Goal: Check status: Check status

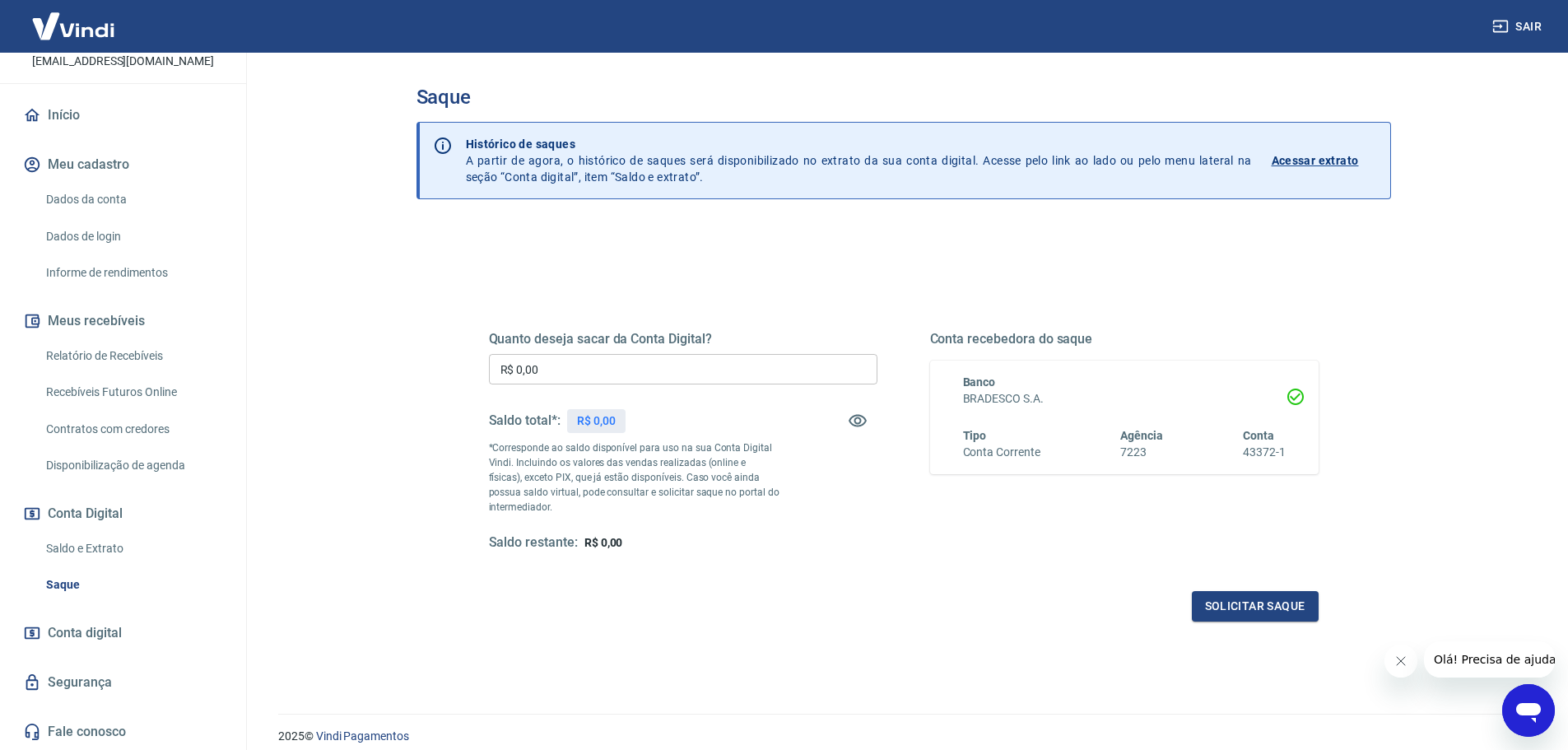
click at [1318, 164] on p "Acessar extrato" at bounding box center [1315, 161] width 87 height 16
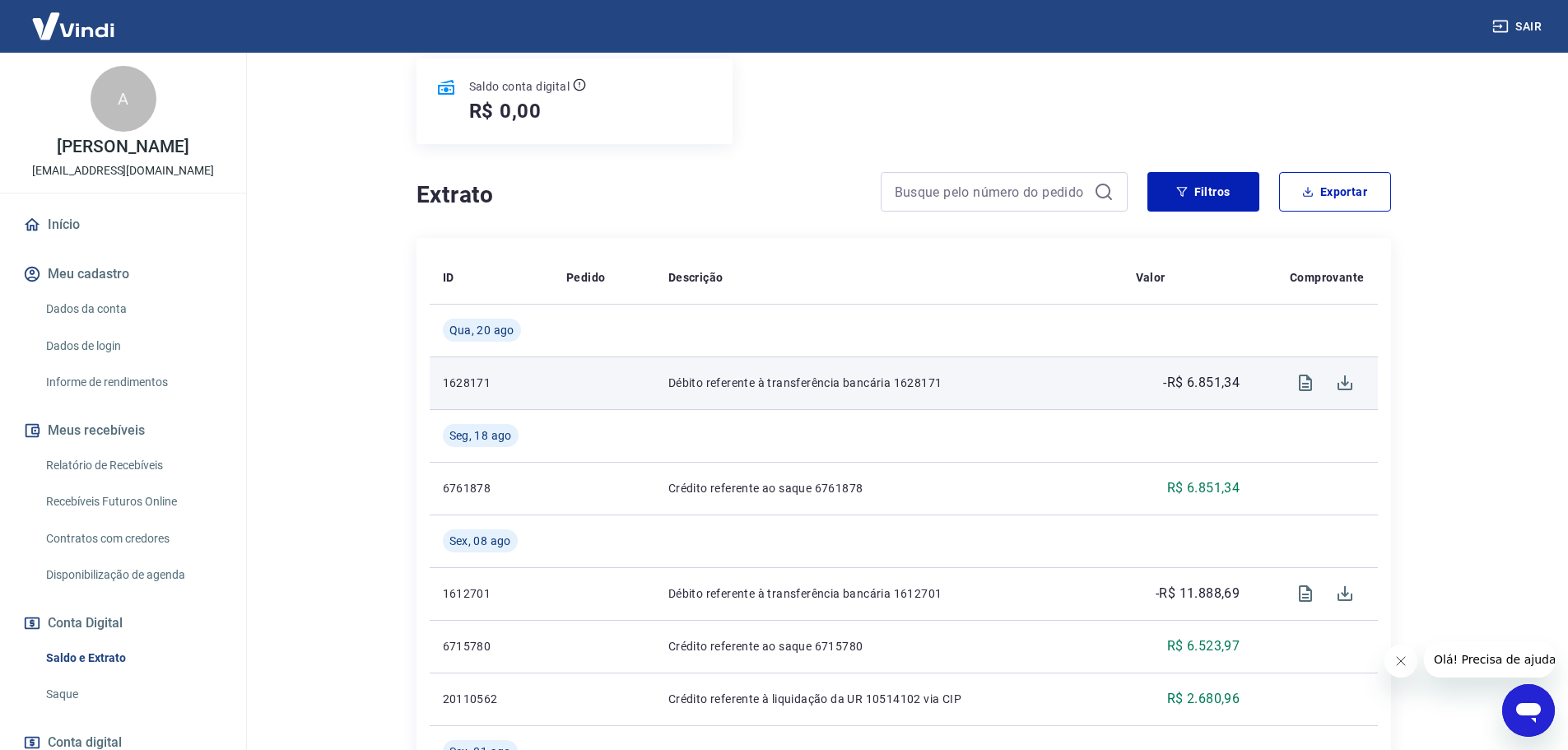
scroll to position [247, 0]
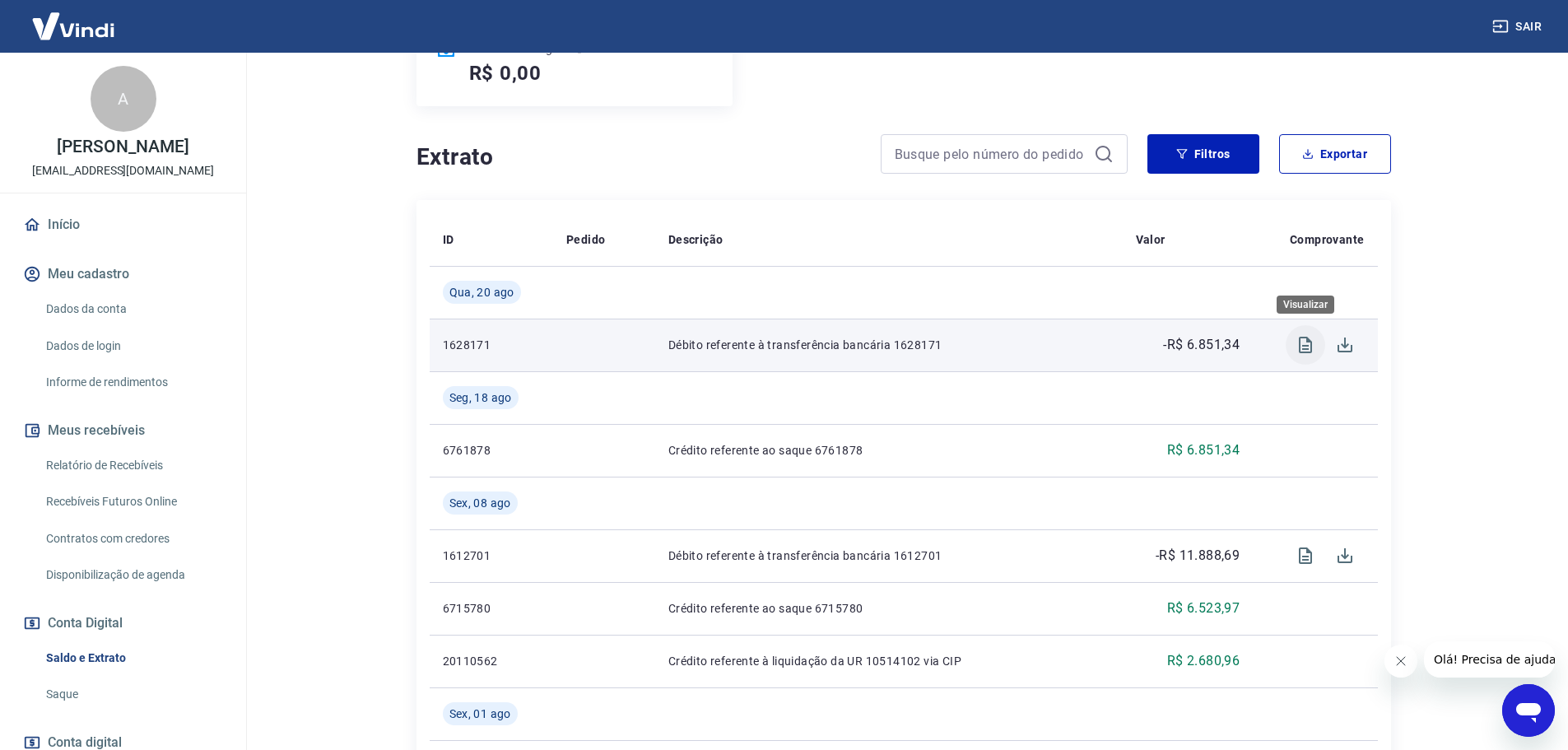
click at [1306, 353] on icon "Visualizar" at bounding box center [1305, 345] width 14 height 16
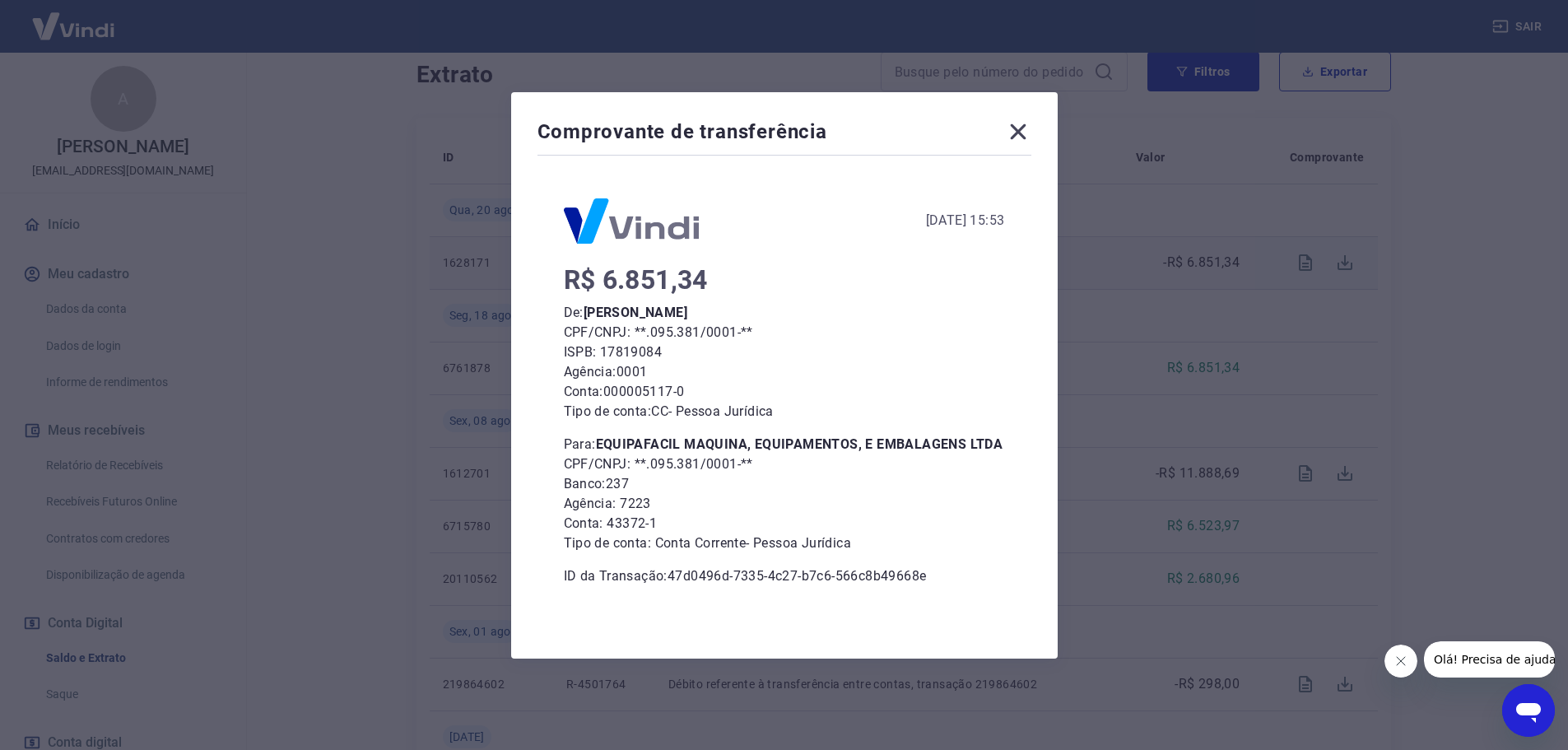
scroll to position [412, 0]
click at [1025, 131] on icon at bounding box center [1017, 131] width 15 height 15
